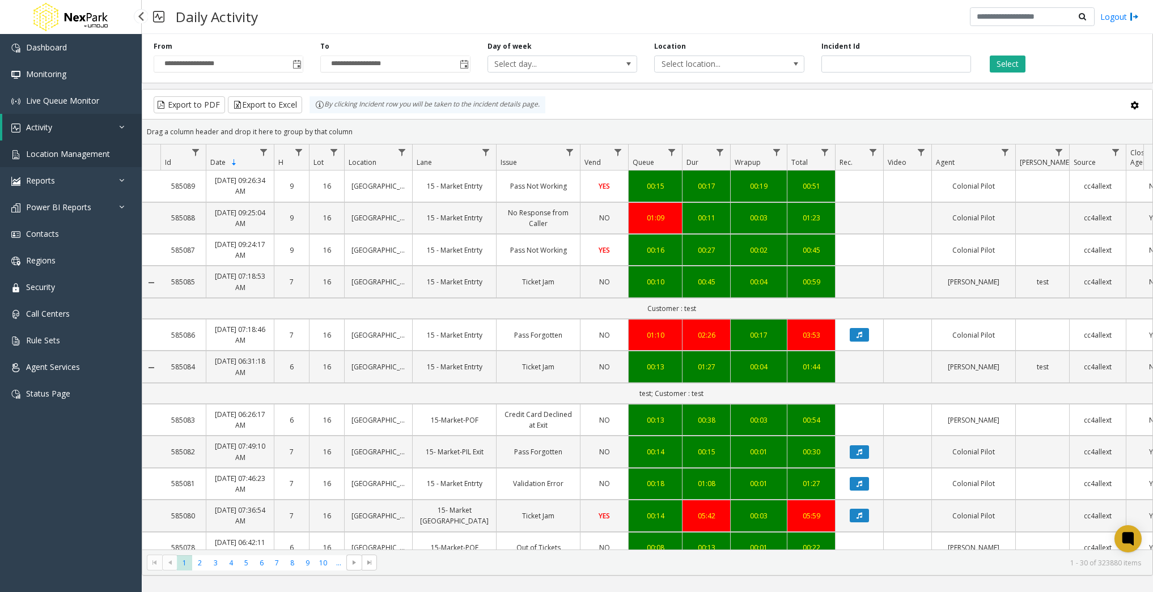
click at [109, 155] on link "Location Management" at bounding box center [71, 154] width 142 height 27
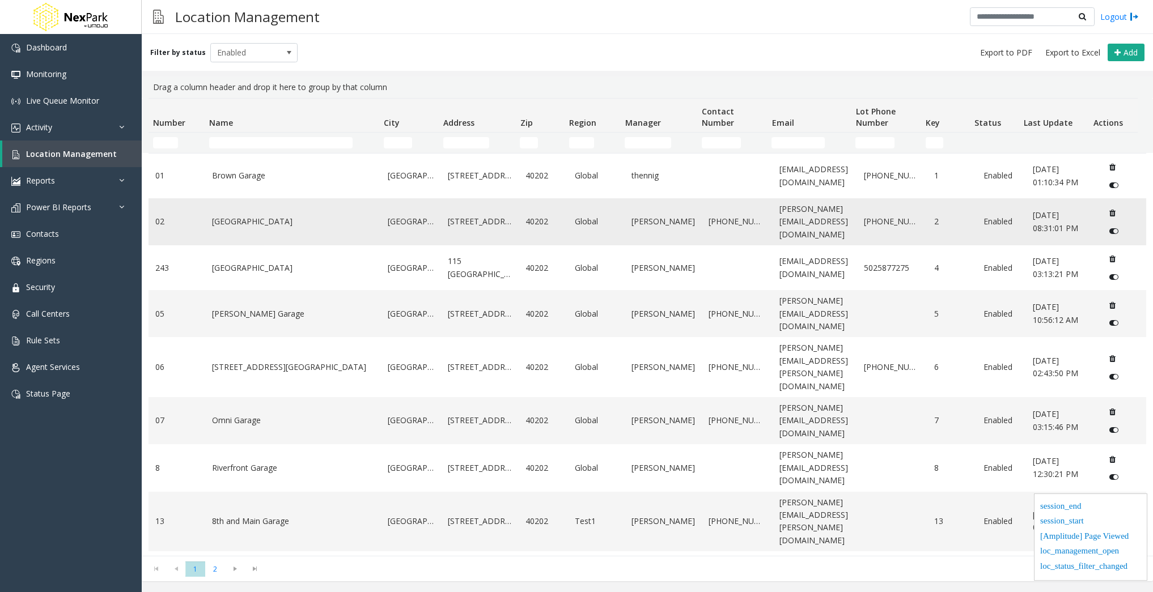
click at [289, 232] on td "5th Street Garage" at bounding box center [293, 221] width 176 height 47
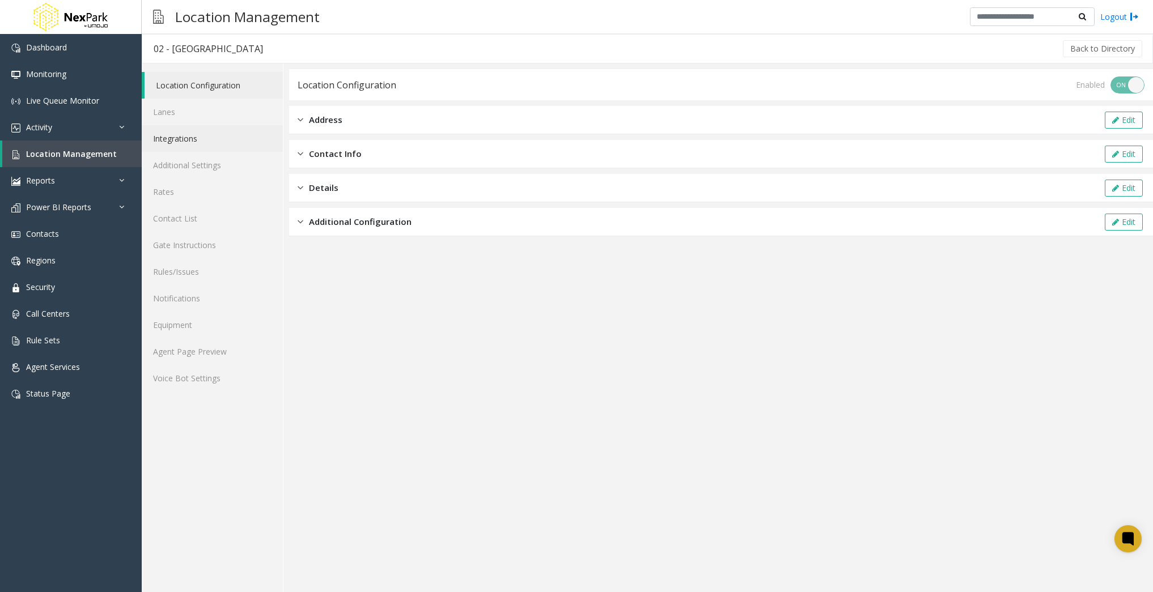
click at [193, 138] on link "Integrations" at bounding box center [212, 138] width 141 height 27
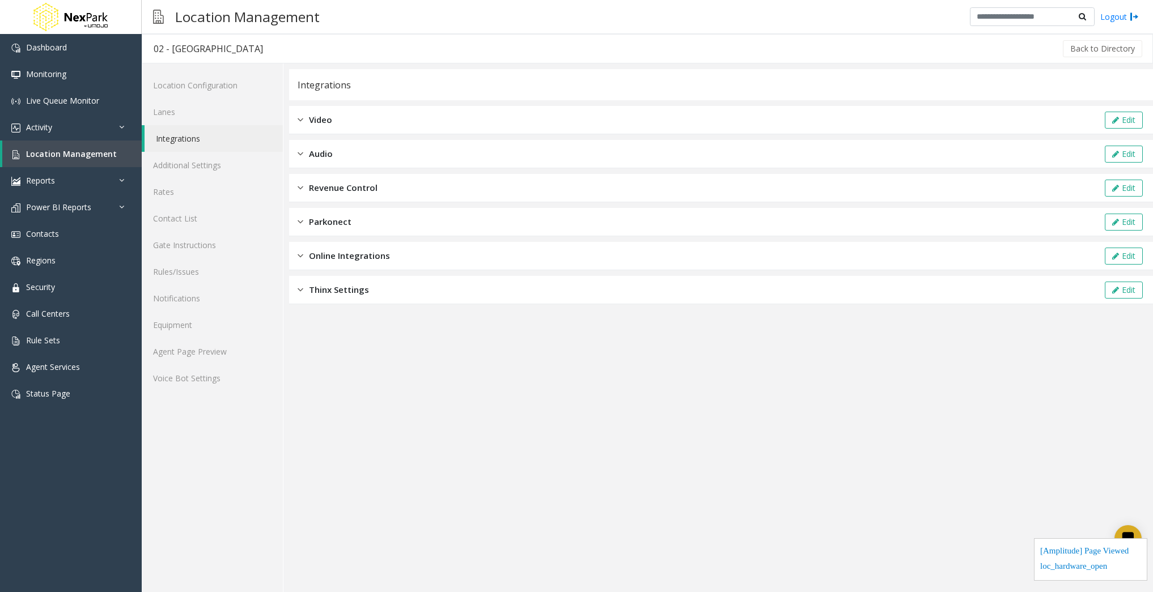
click at [363, 118] on div "Video Edit" at bounding box center [721, 120] width 864 height 28
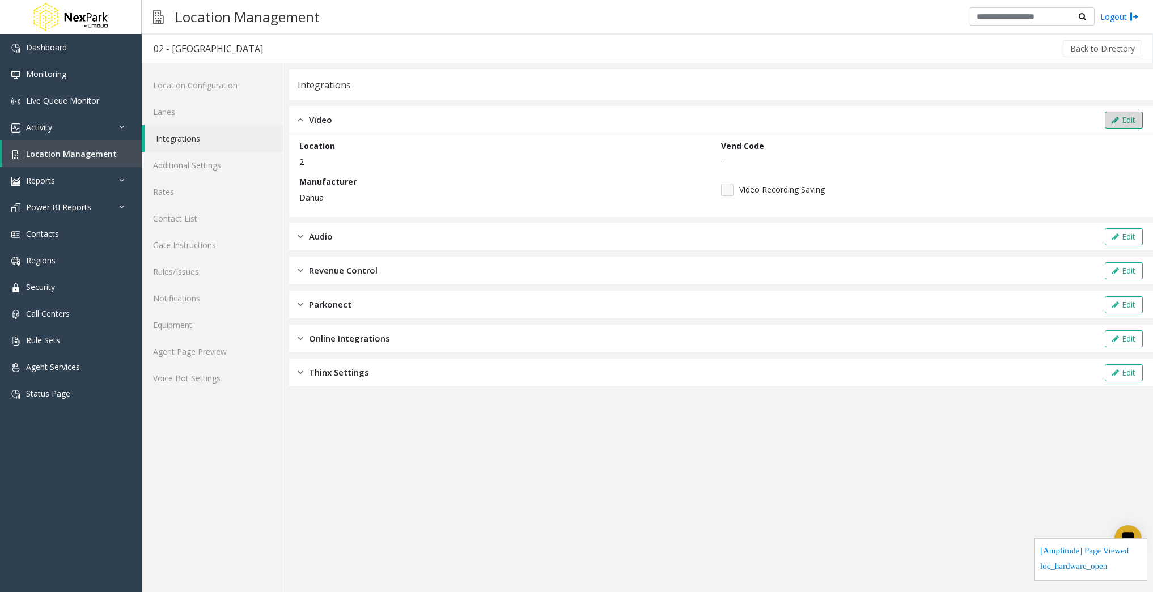
click at [1126, 118] on button "Edit" at bounding box center [1124, 120] width 38 height 17
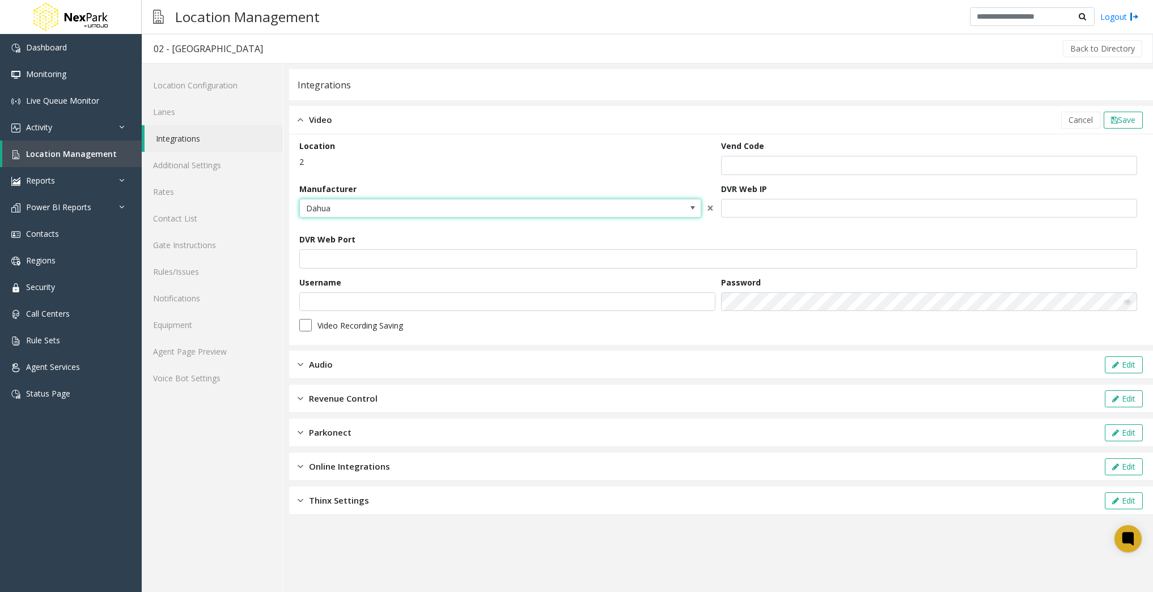
click at [687, 207] on span at bounding box center [693, 209] width 16 height 18
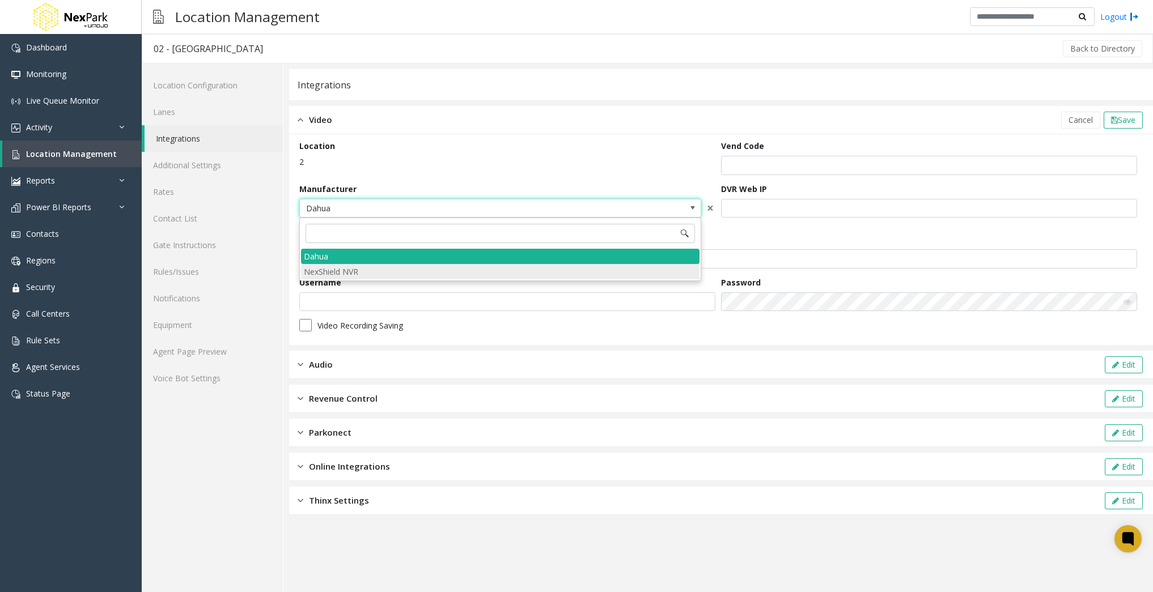
click at [464, 276] on NVR "NexShield NVR" at bounding box center [500, 271] width 399 height 15
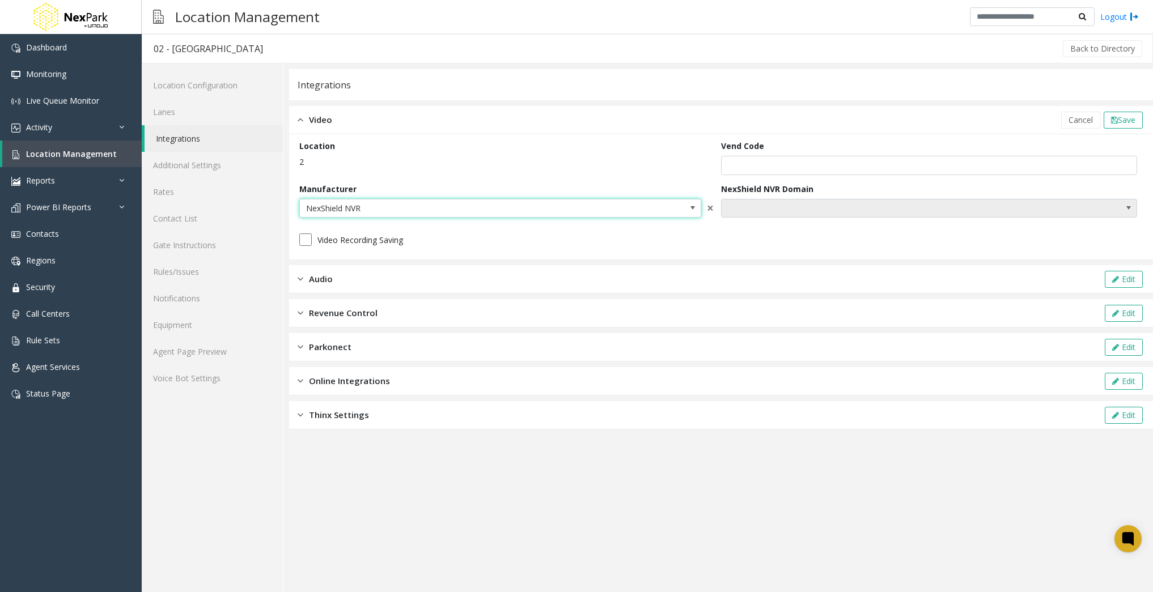
click at [1088, 200] on span "NO DATA FOUND" at bounding box center [929, 208] width 416 height 19
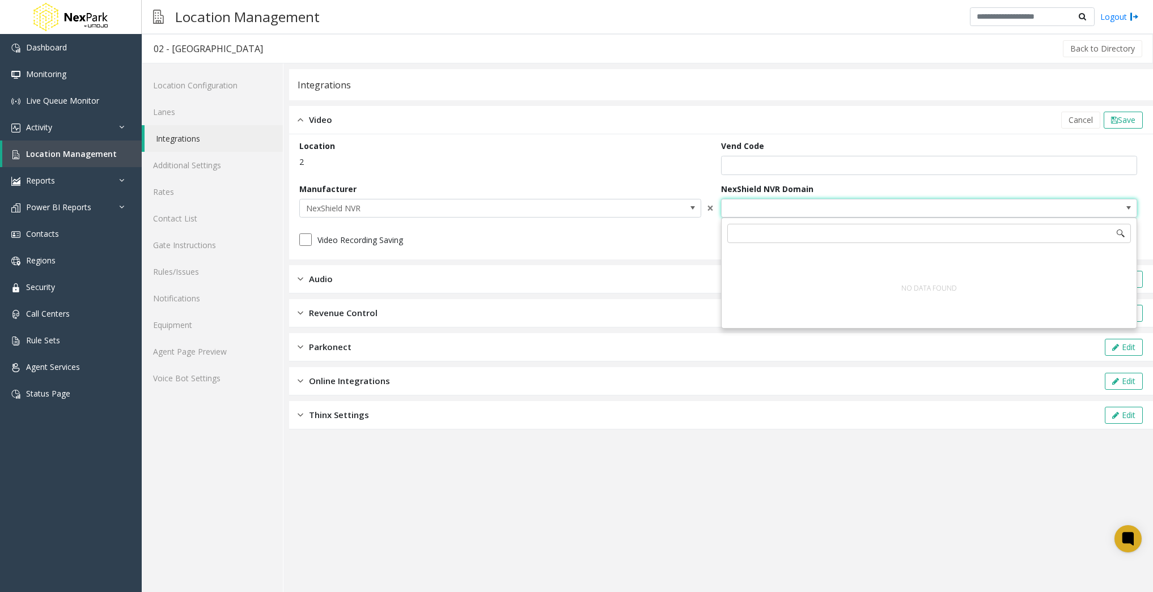
click at [575, 160] on p "2" at bounding box center [507, 162] width 416 height 12
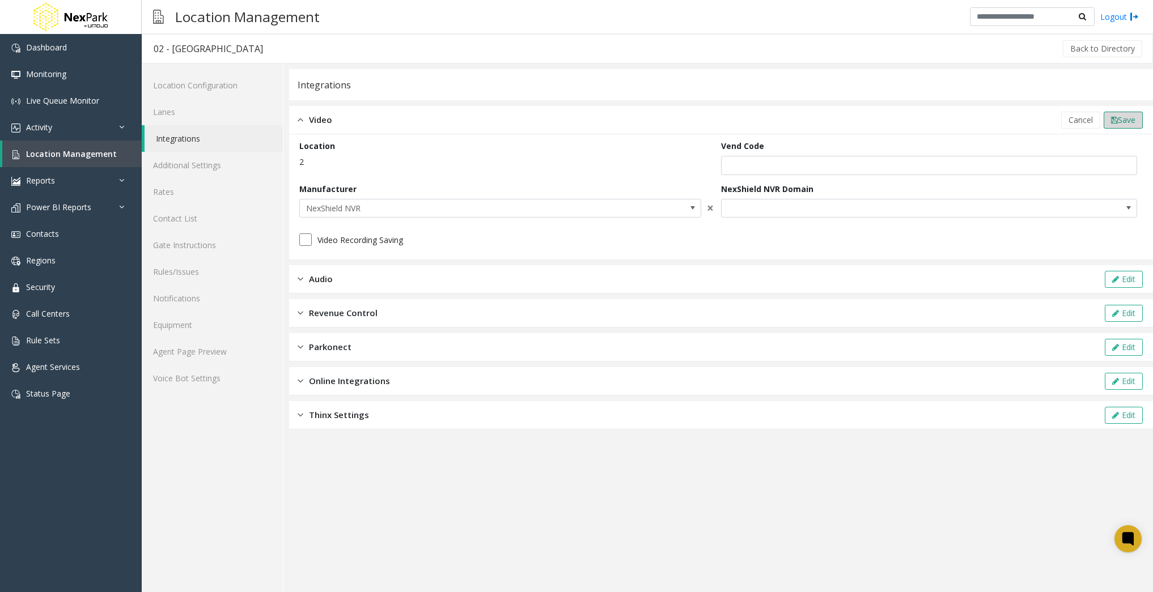
click at [1135, 119] on span "Save" at bounding box center [1127, 120] width 18 height 11
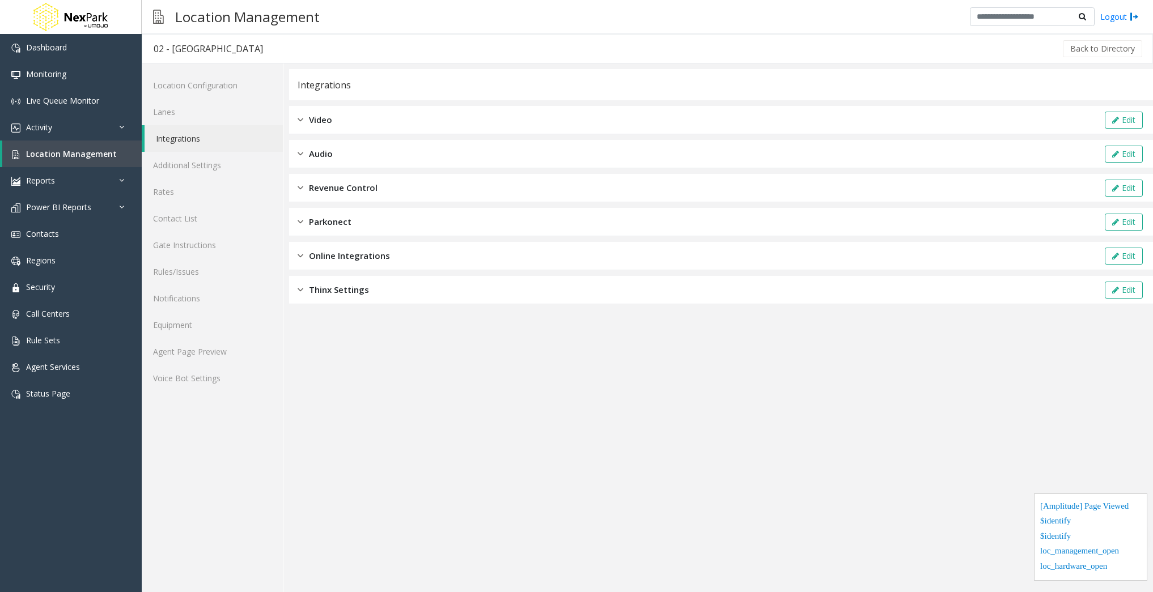
click at [442, 115] on div "Video Edit" at bounding box center [721, 120] width 864 height 28
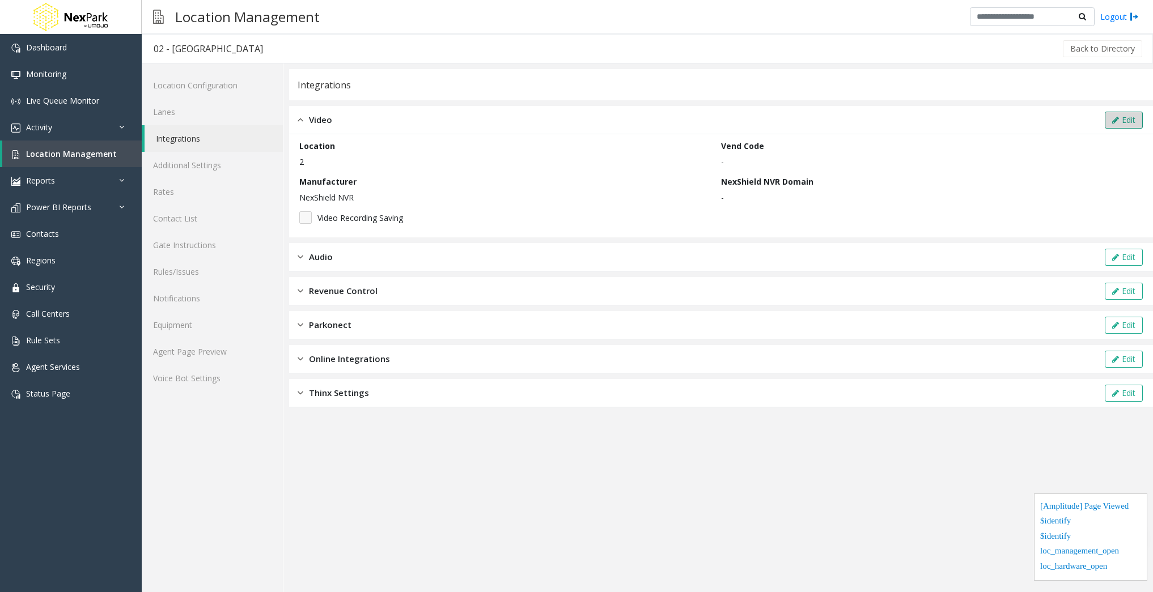
click at [1134, 119] on button "Edit" at bounding box center [1124, 120] width 38 height 17
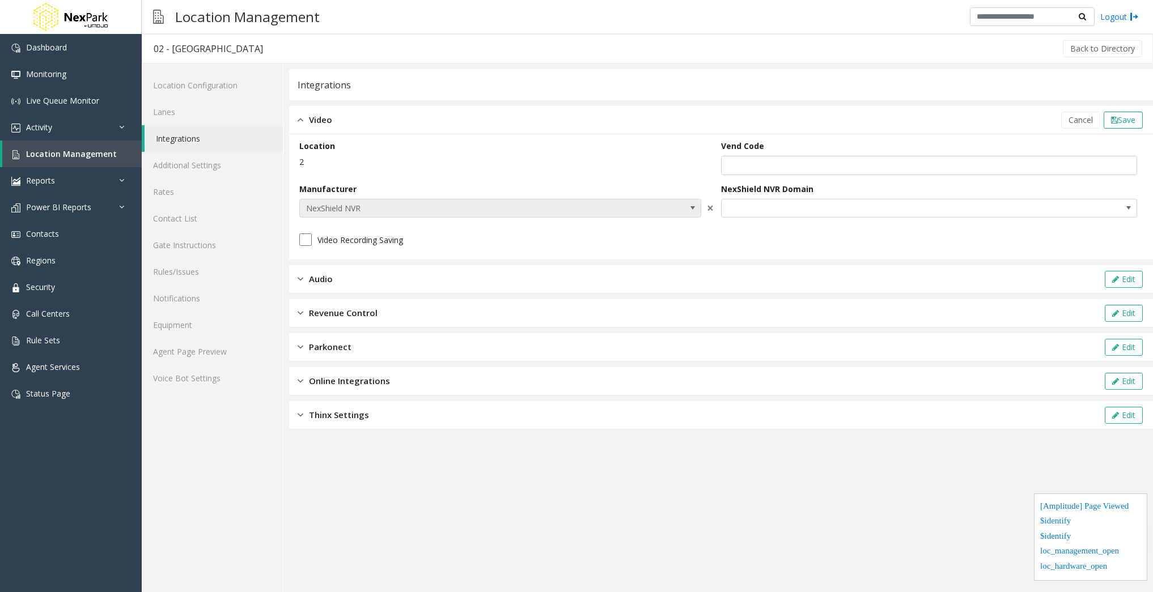
click at [395, 205] on span "NexShield NVR" at bounding box center [460, 209] width 321 height 18
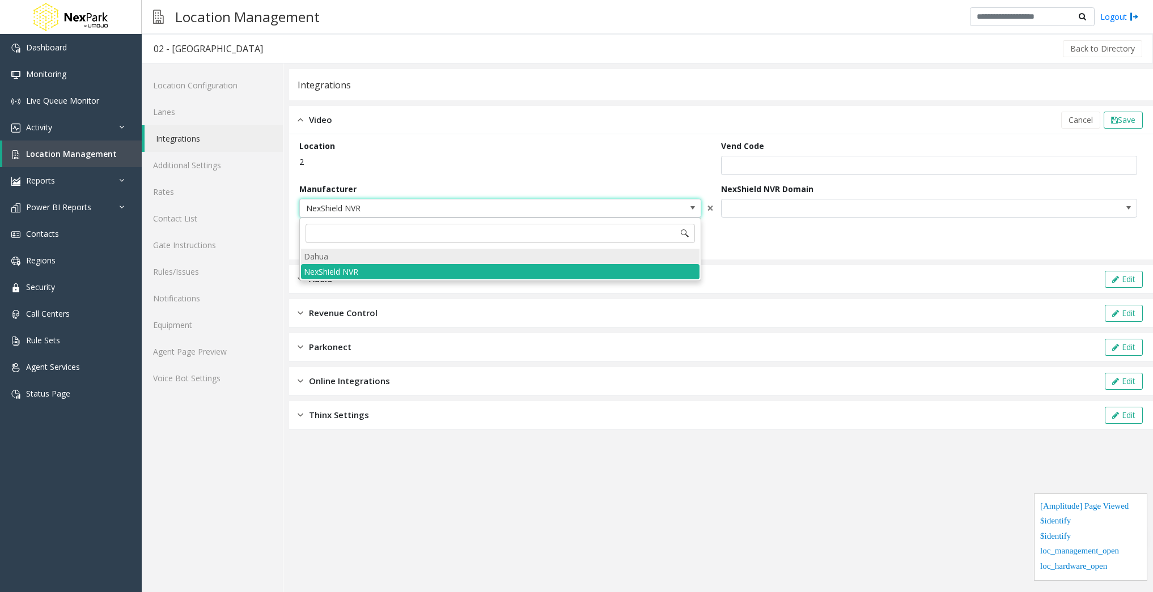
click at [373, 257] on li "Dahua" at bounding box center [500, 256] width 399 height 15
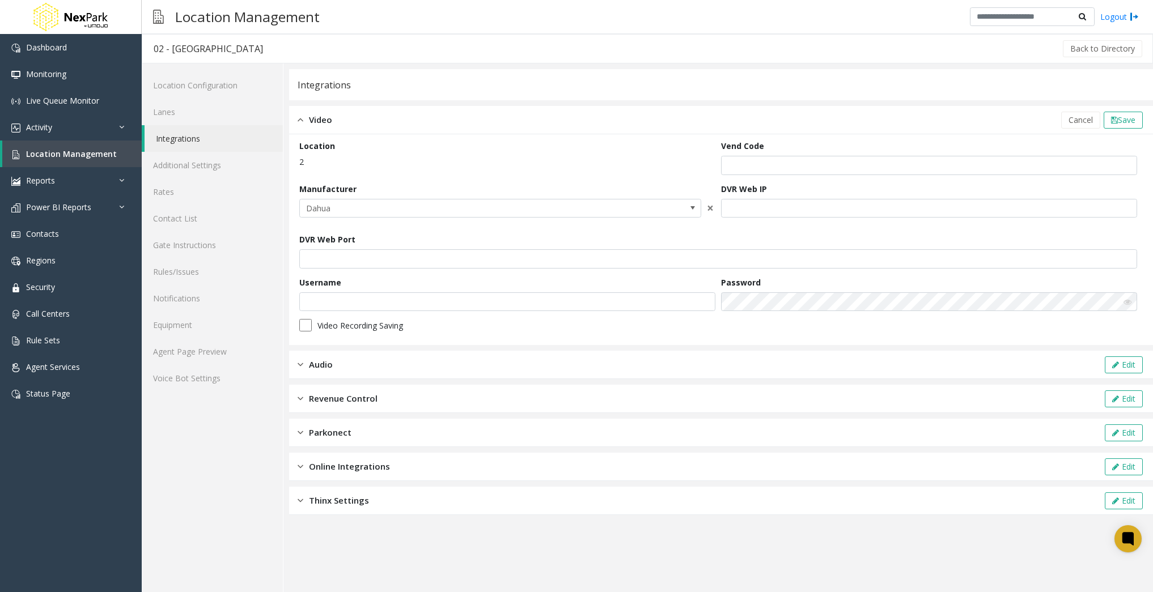
click at [188, 142] on link "Integrations" at bounding box center [214, 138] width 138 height 27
click at [355, 468] on span "Online Integrations" at bounding box center [349, 466] width 81 height 13
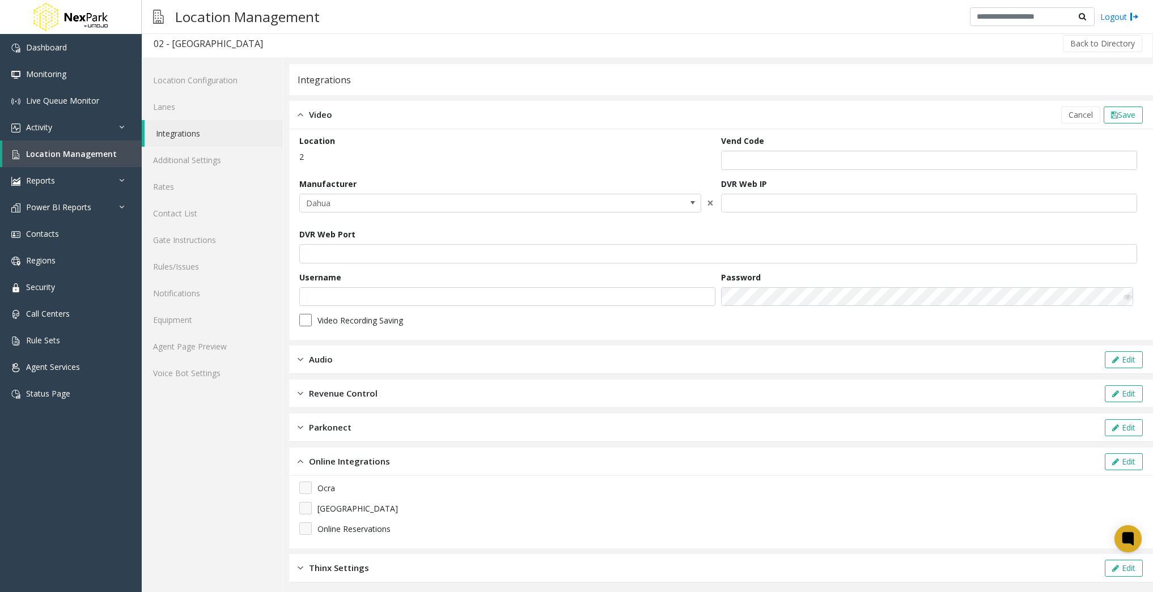
scroll to position [10, 0]
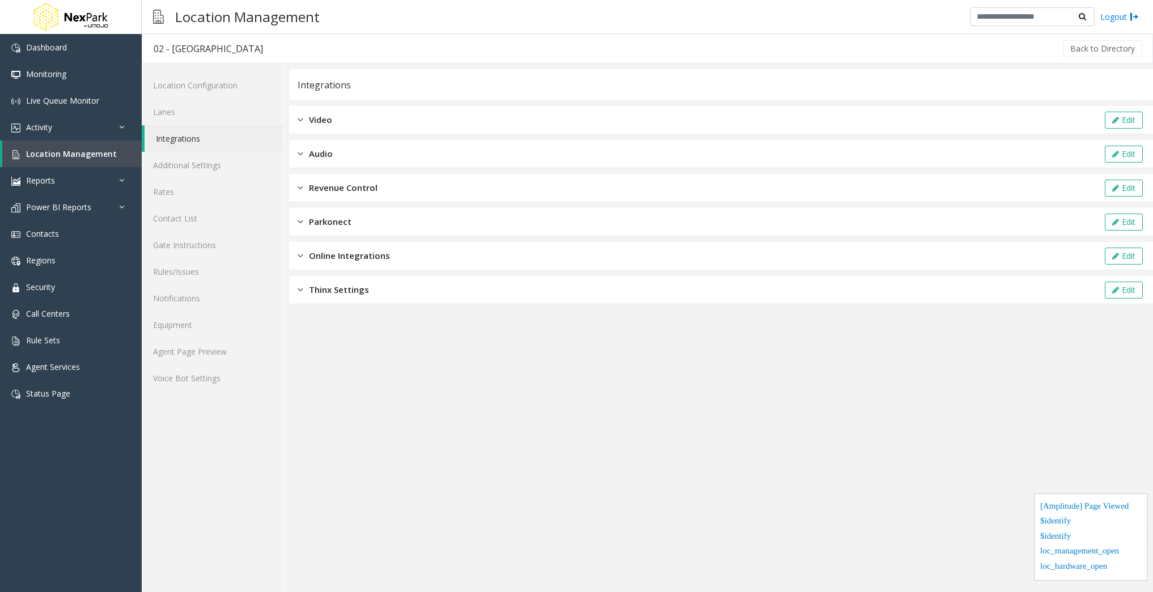
click at [398, 258] on div "Online Integrations Edit" at bounding box center [721, 256] width 864 height 28
click at [370, 269] on div "Online Integrations Edit" at bounding box center [721, 256] width 864 height 28
